Goal: Check status: Check status

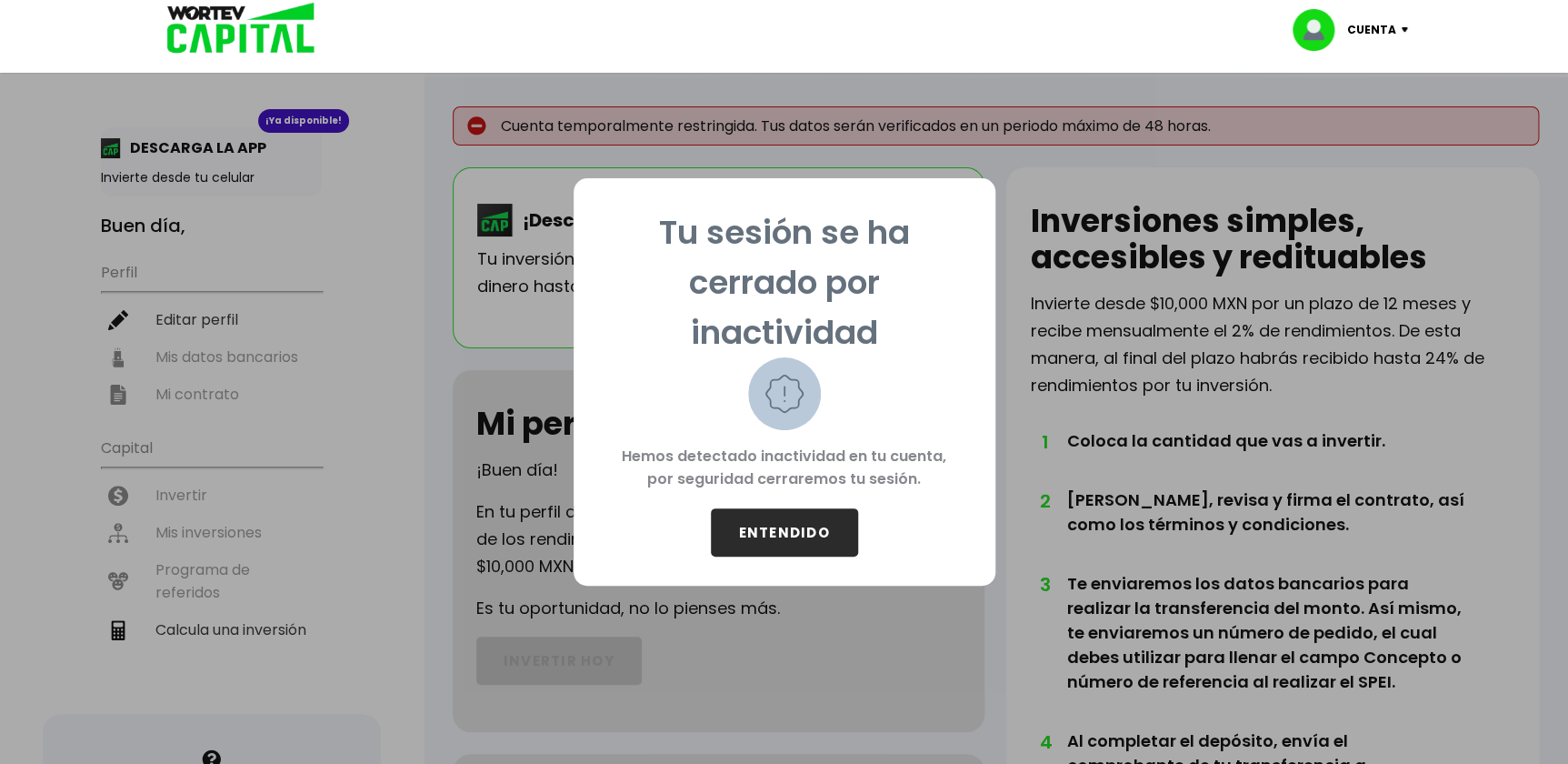
click at [820, 531] on button "ENTENDIDO" at bounding box center [784, 533] width 147 height 49
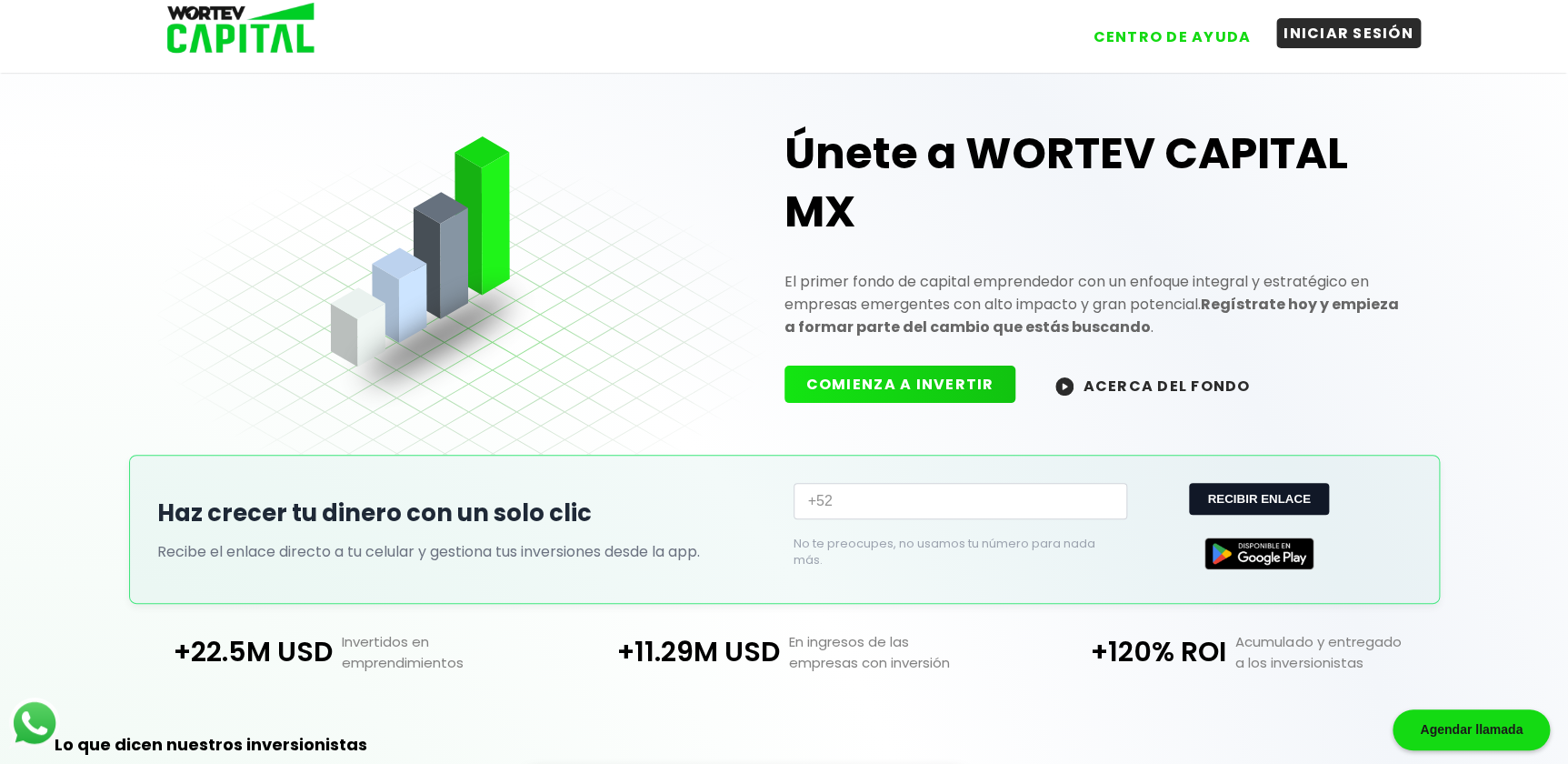
click at [1322, 30] on button "INICIAR SESIÓN" at bounding box center [1349, 33] width 145 height 30
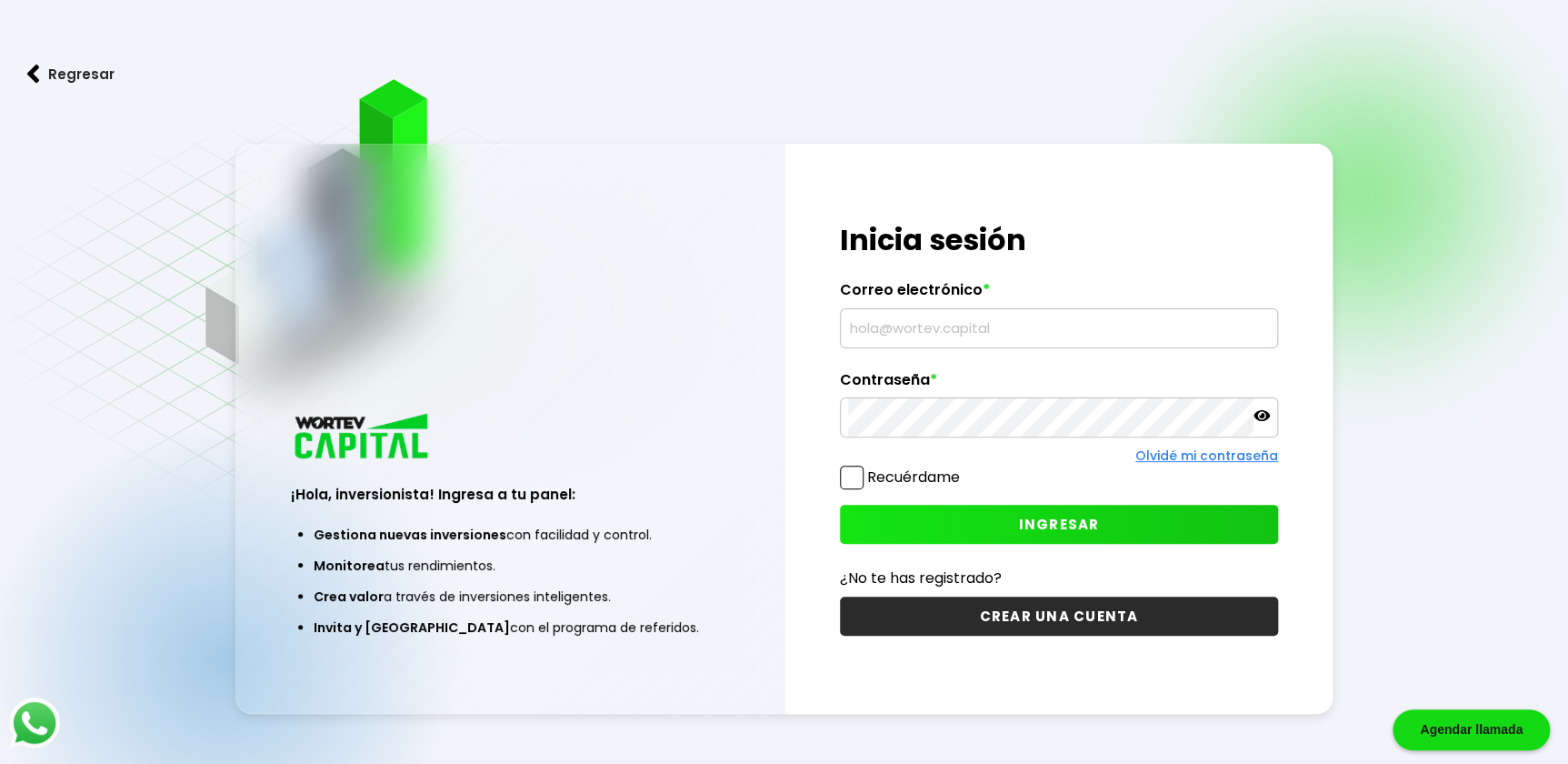
type input "[EMAIL_ADDRESS][DOMAIN_NAME]"
click at [842, 473] on span at bounding box center [852, 478] width 24 height 24
click at [963, 468] on input "Recuérdame" at bounding box center [963, 468] width 0 height 0
click at [990, 515] on button "INGRESAR" at bounding box center [1059, 524] width 438 height 39
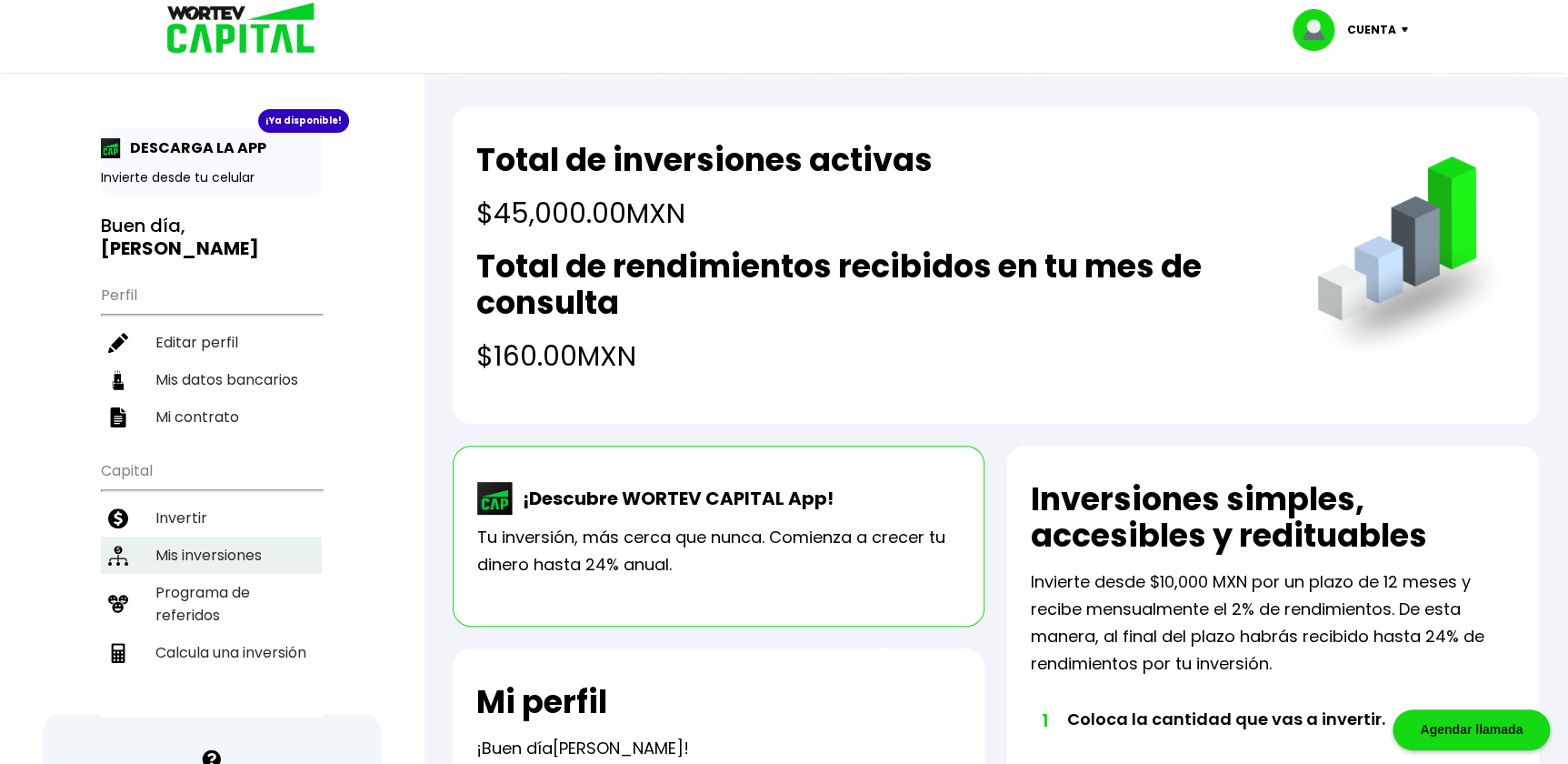
click at [266, 536] on li "Mis inversiones" at bounding box center [212, 555] width 220 height 38
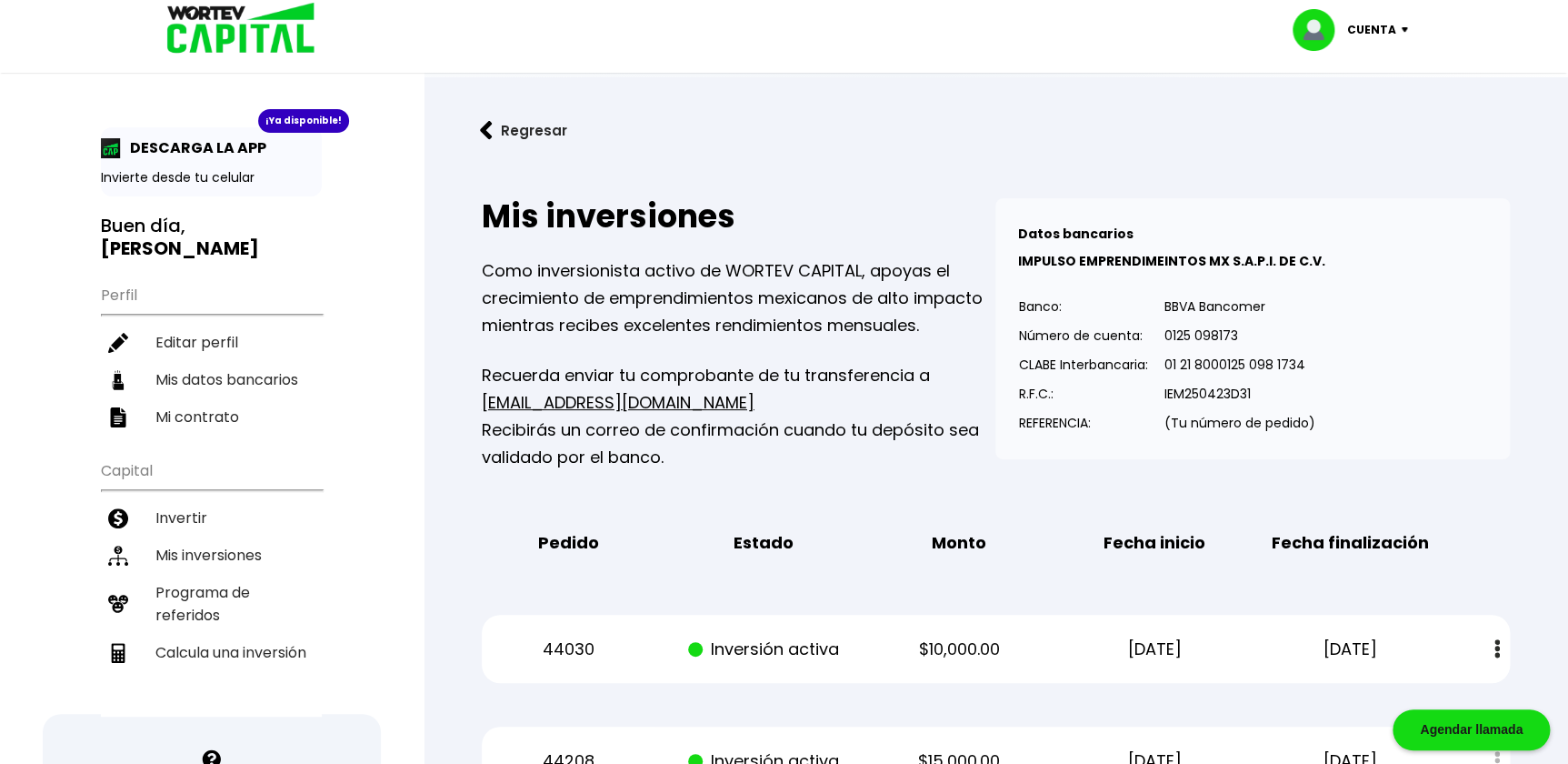
click at [512, 123] on button "Regresar" at bounding box center [523, 130] width 142 height 49
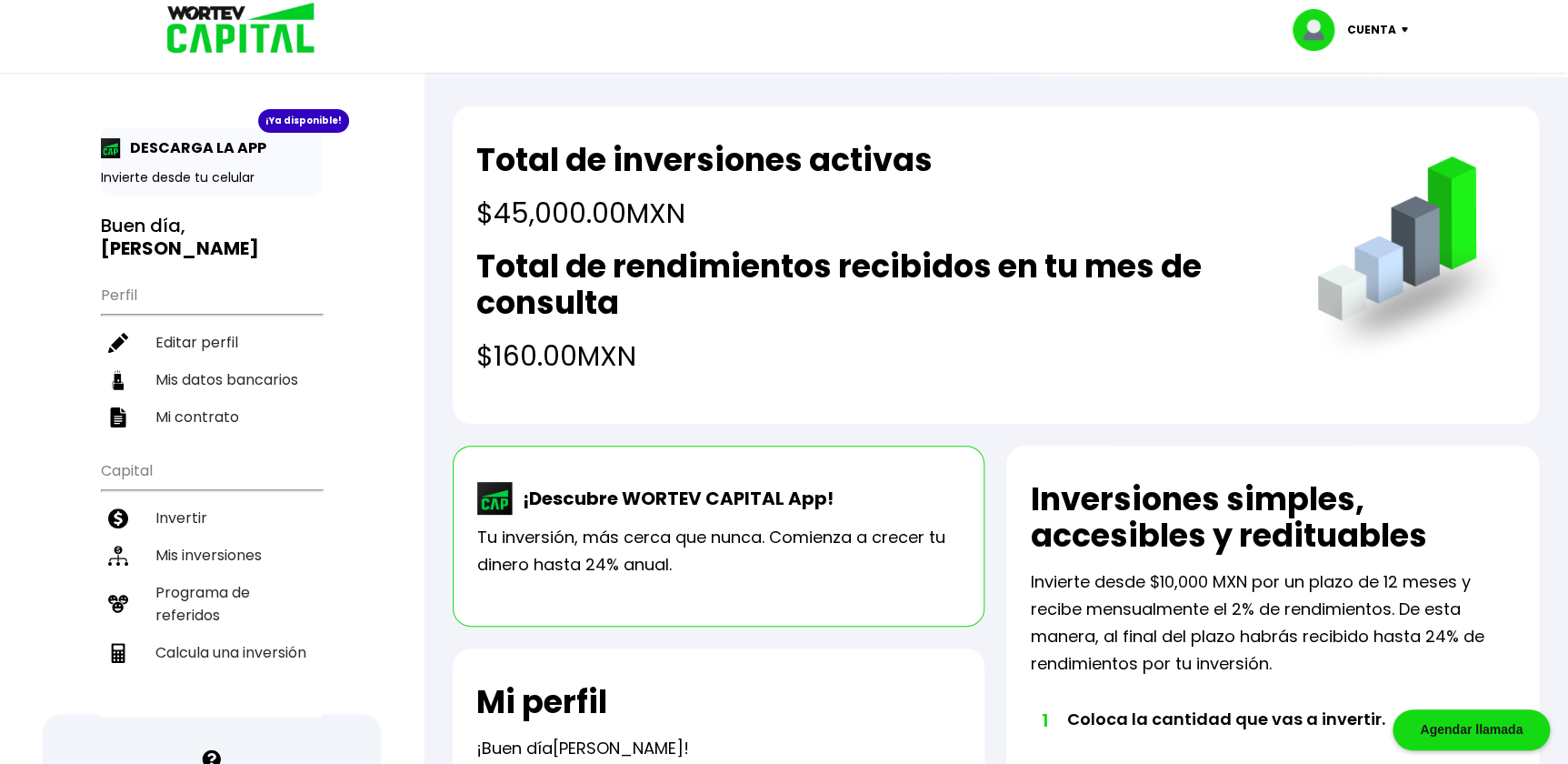
drag, startPoint x: 485, startPoint y: 205, endPoint x: 702, endPoint y: 216, distance: 217.3
click at [702, 216] on h4 "$45,000.00 MXN" at bounding box center [704, 213] width 456 height 41
click at [557, 359] on h4 "$160.00 MXN" at bounding box center [879, 356] width 804 height 41
